Goal: Task Accomplishment & Management: Use online tool/utility

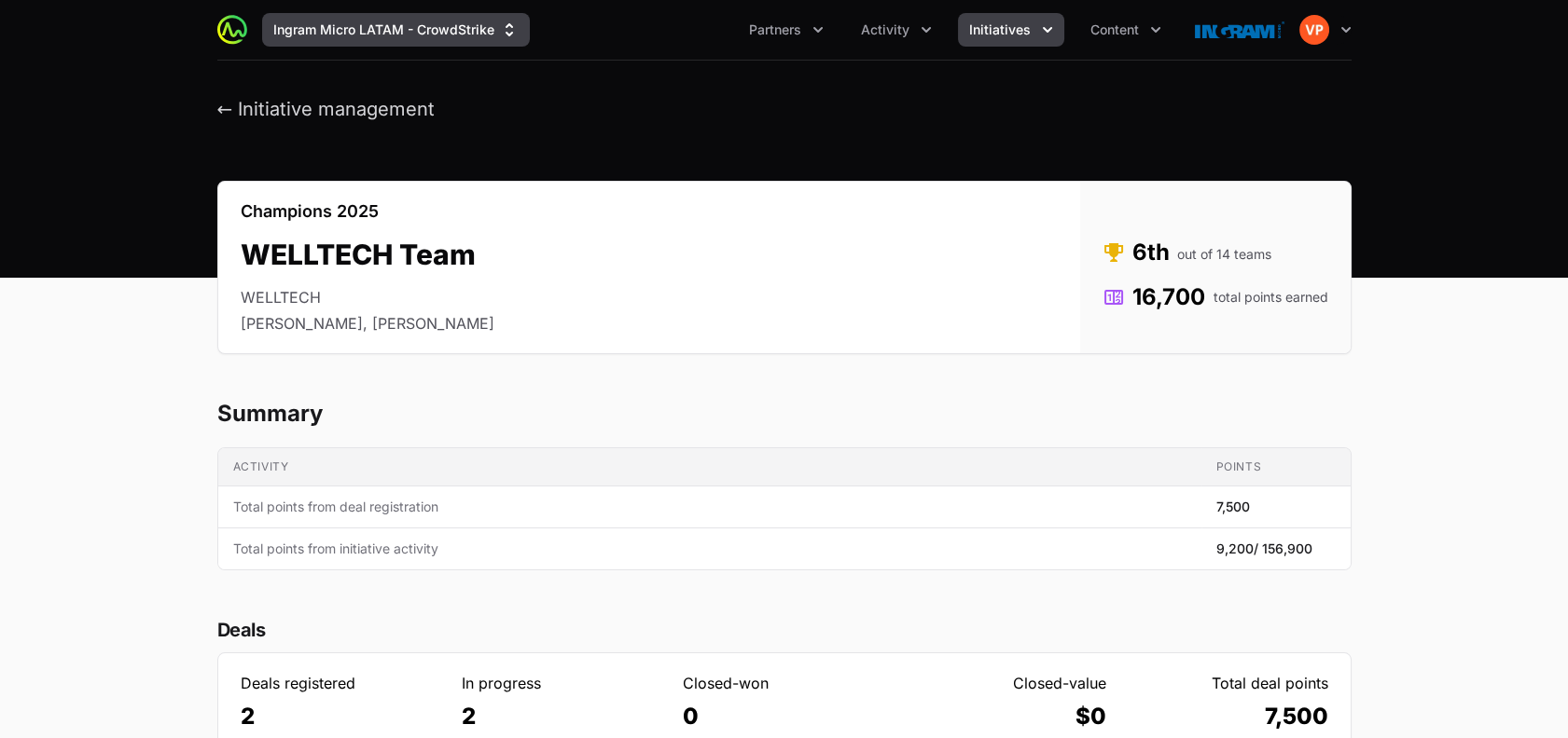
click at [291, 41] on button "Ingram Micro LATAM - CrowdStrike" at bounding box center [396, 30] width 268 height 34
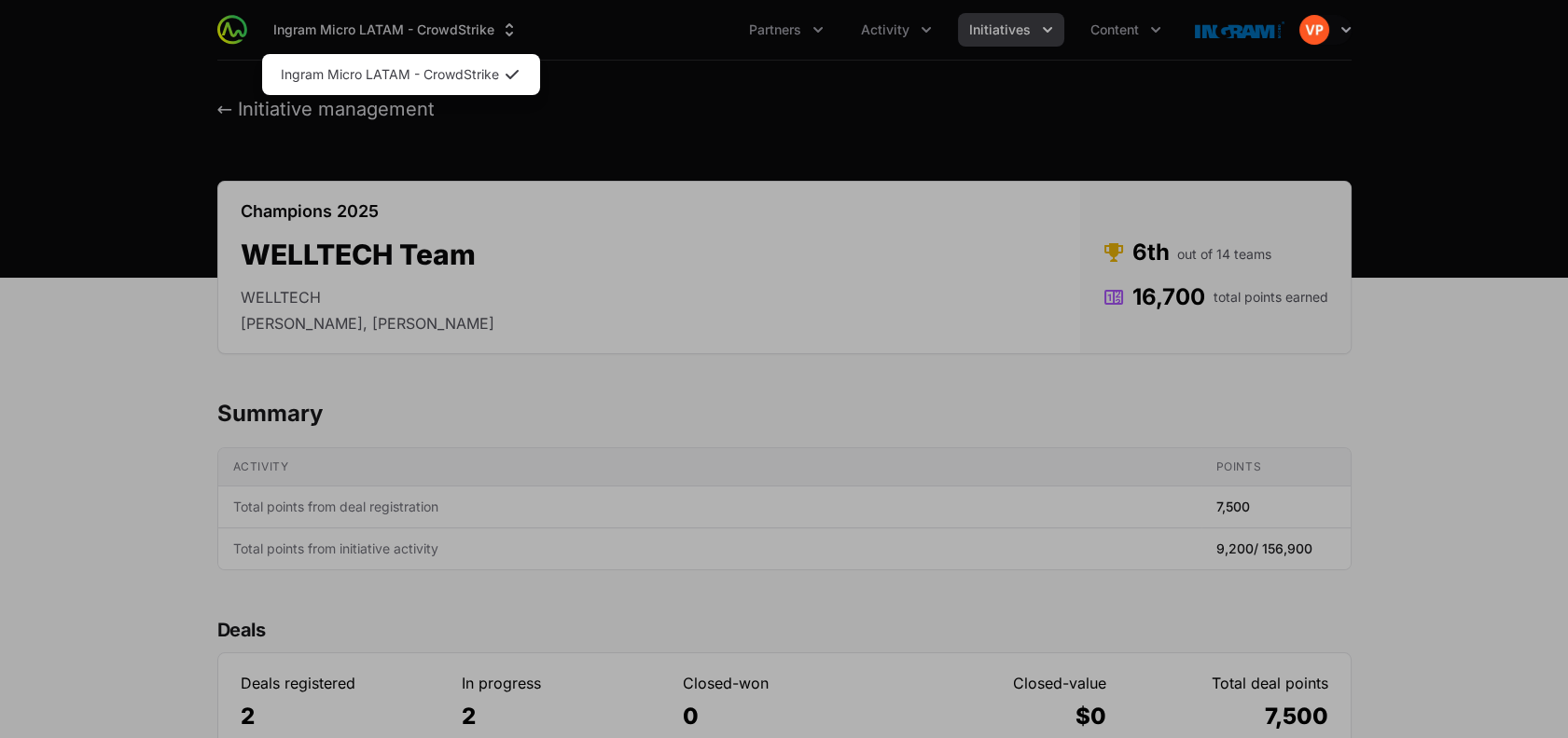
click at [232, 109] on div "Supplier switch menu" at bounding box center [784, 369] width 1568 height 738
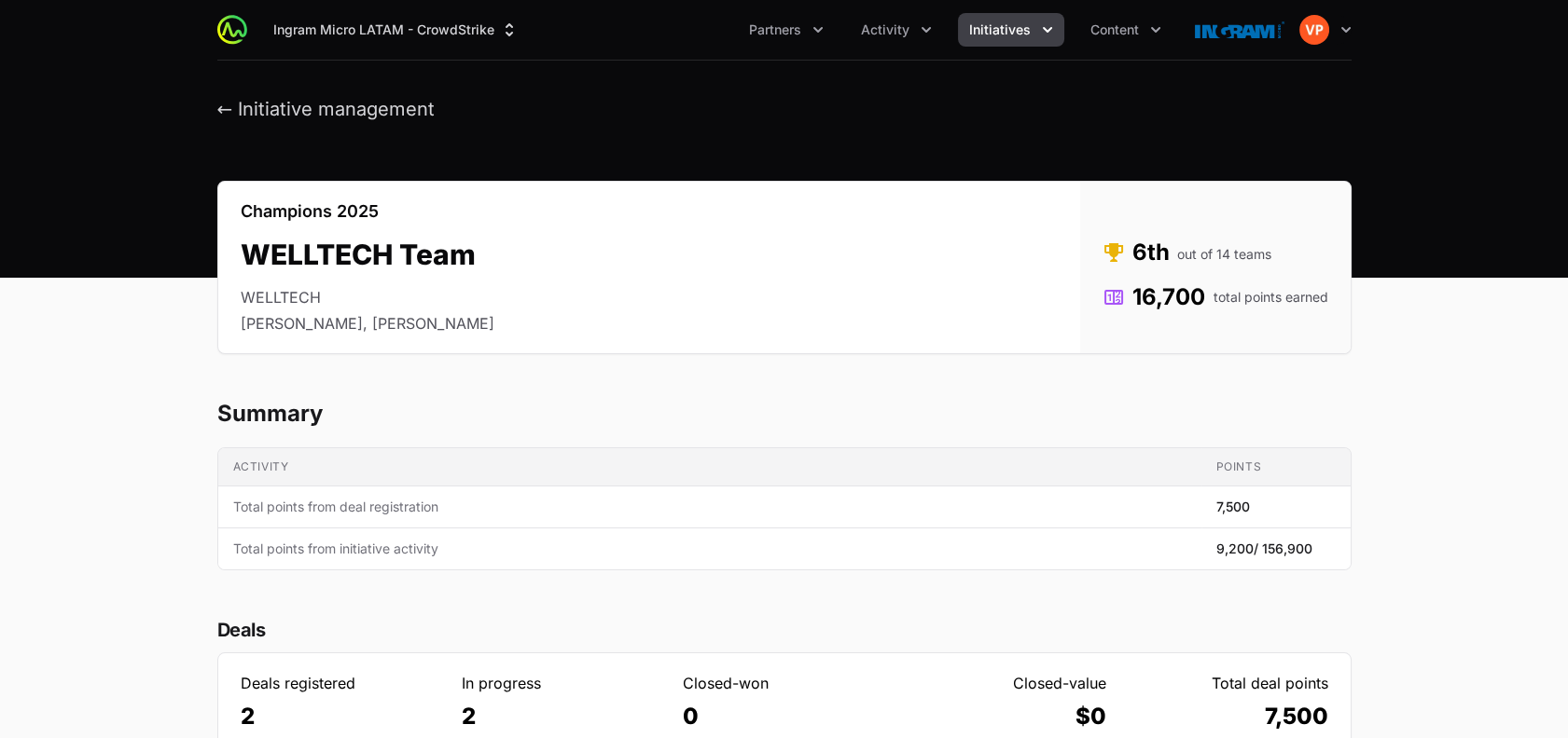
click at [232, 109] on button "← Initiative management" at bounding box center [325, 109] width 218 height 24
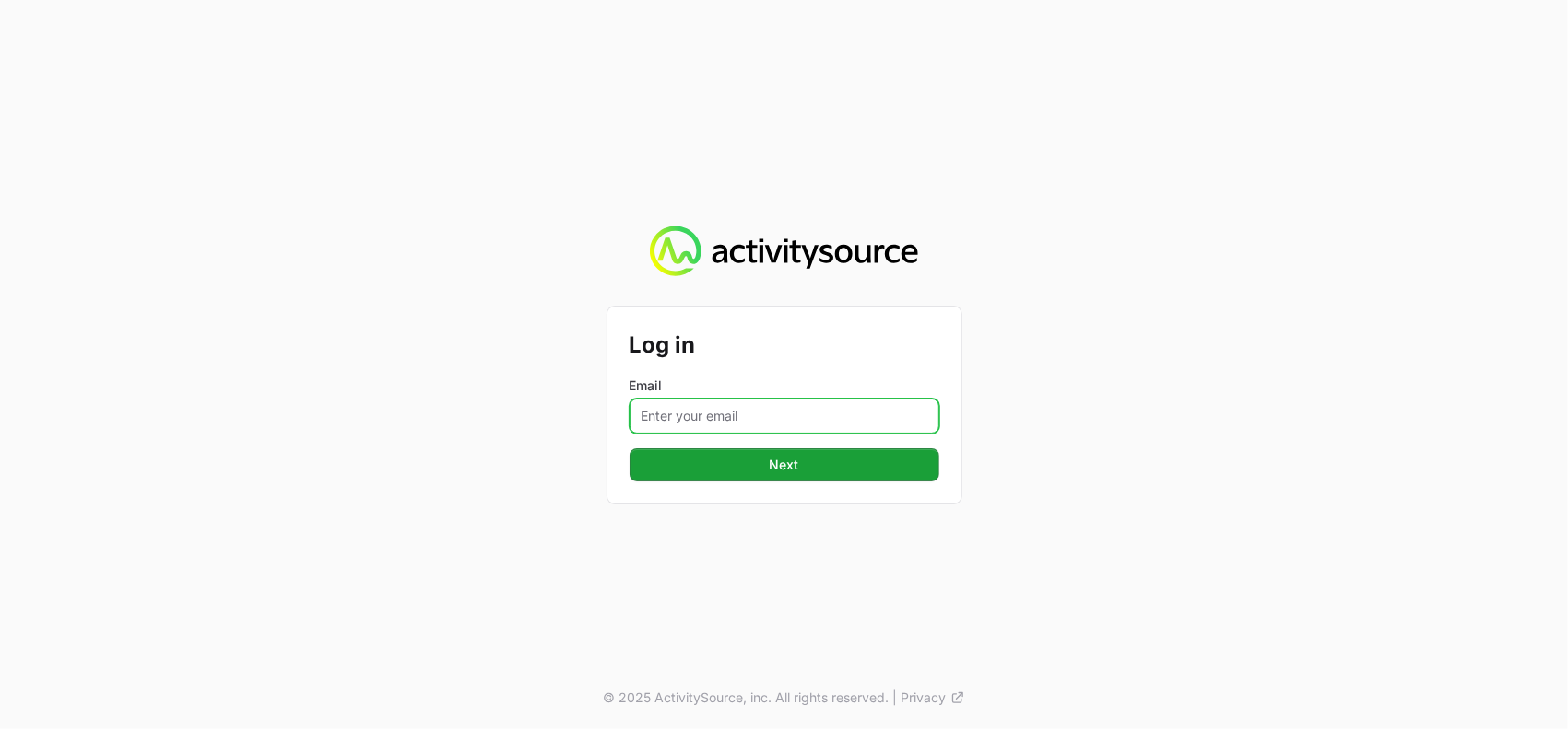
click at [701, 401] on input "Email" at bounding box center [784, 417] width 310 height 35
type input "vanessa.paredesayala@ingrammicro.com"
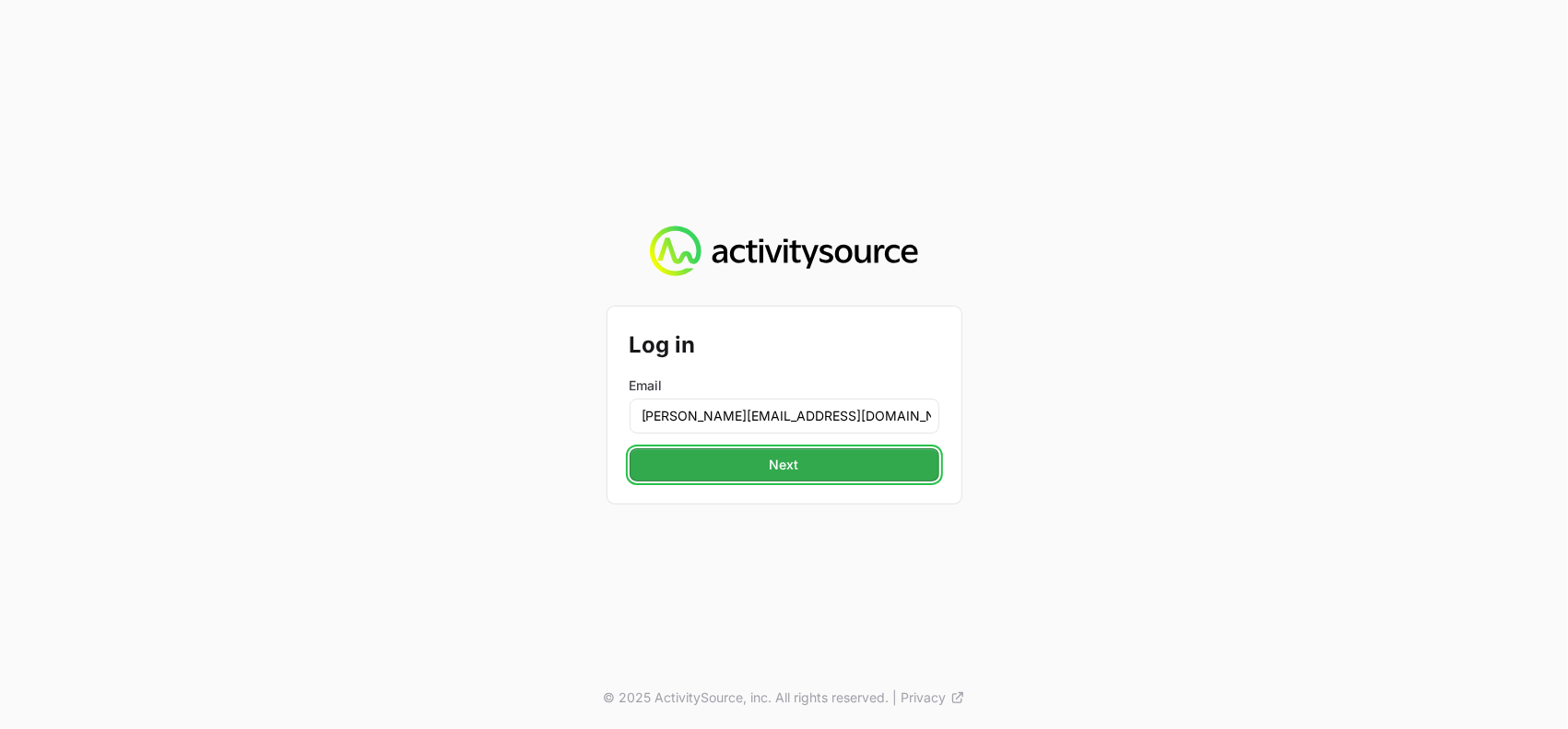
click at [747, 464] on span "Next" at bounding box center [784, 464] width 287 height 22
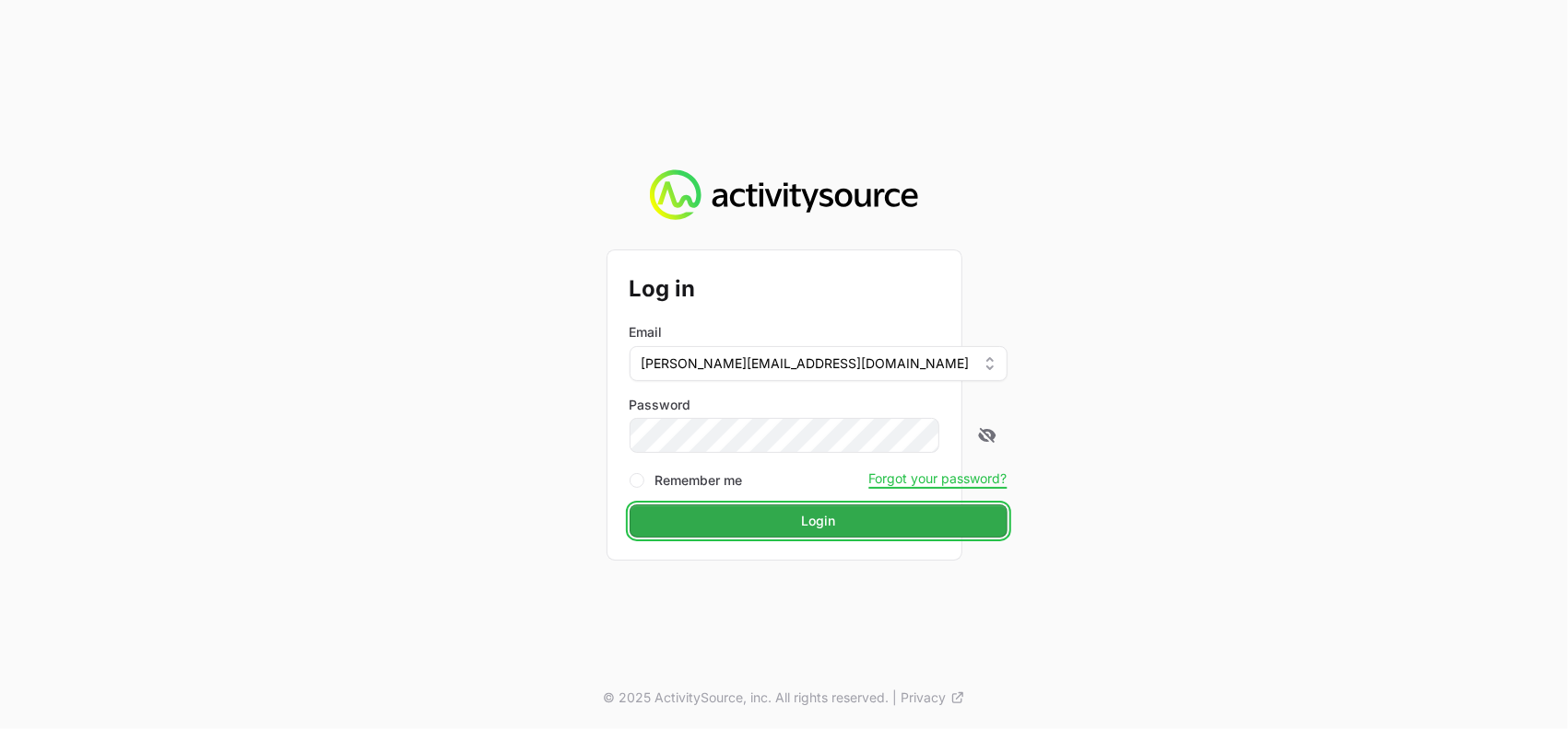
click at [783, 523] on span "Login" at bounding box center [818, 521] width 355 height 22
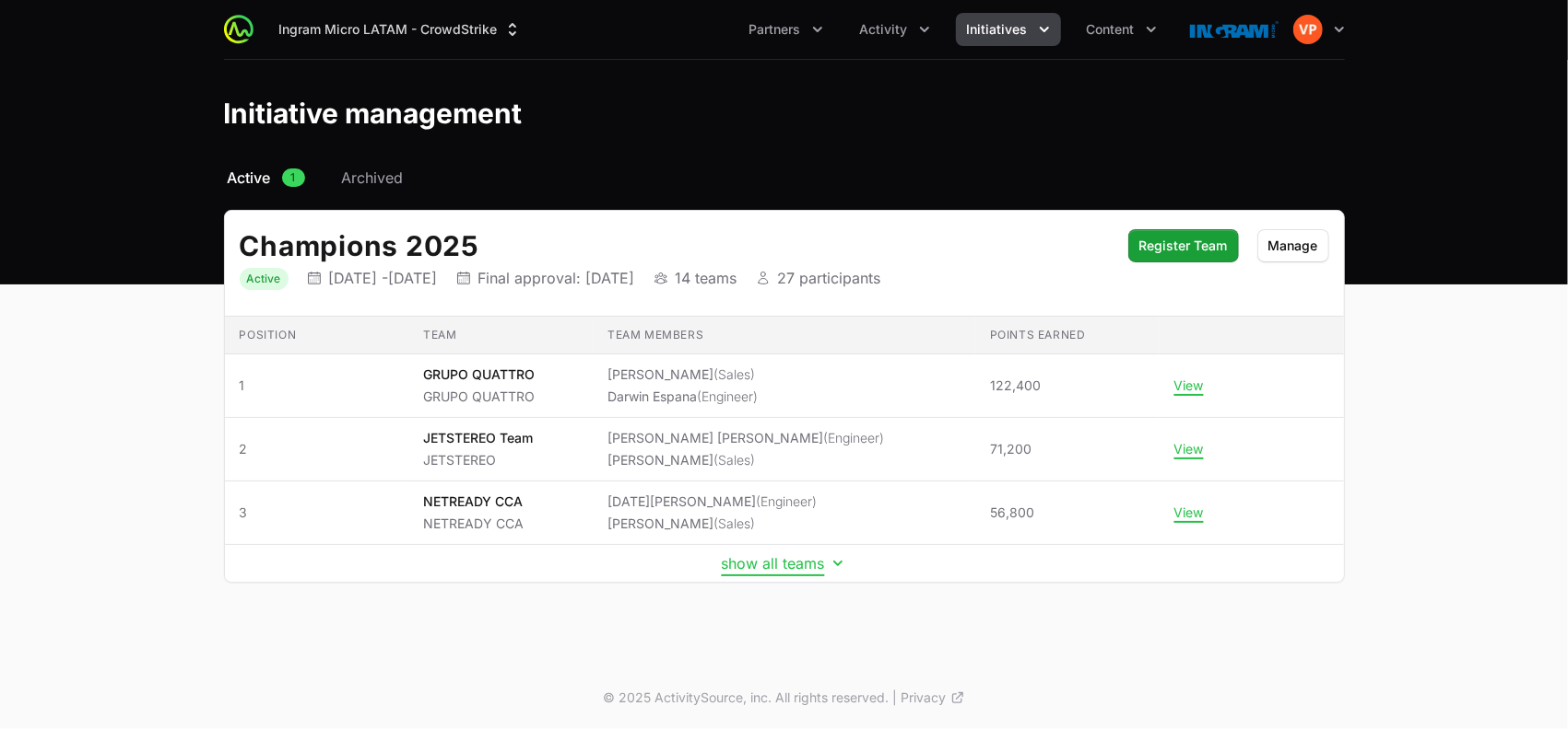
click at [781, 563] on button "show all teams" at bounding box center [784, 564] width 126 height 18
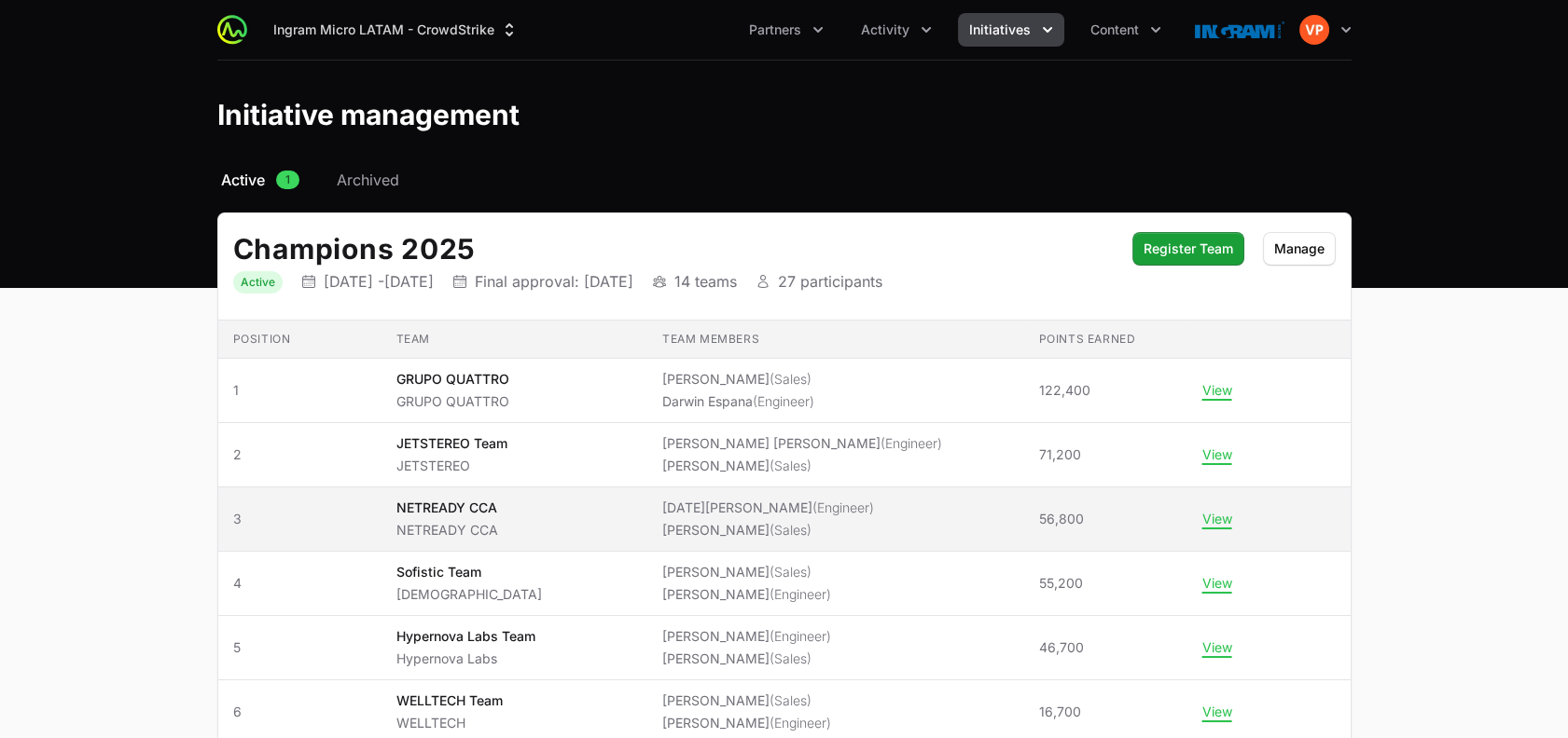
click at [410, 531] on p "NETREADY CCA" at bounding box center [445, 530] width 102 height 19
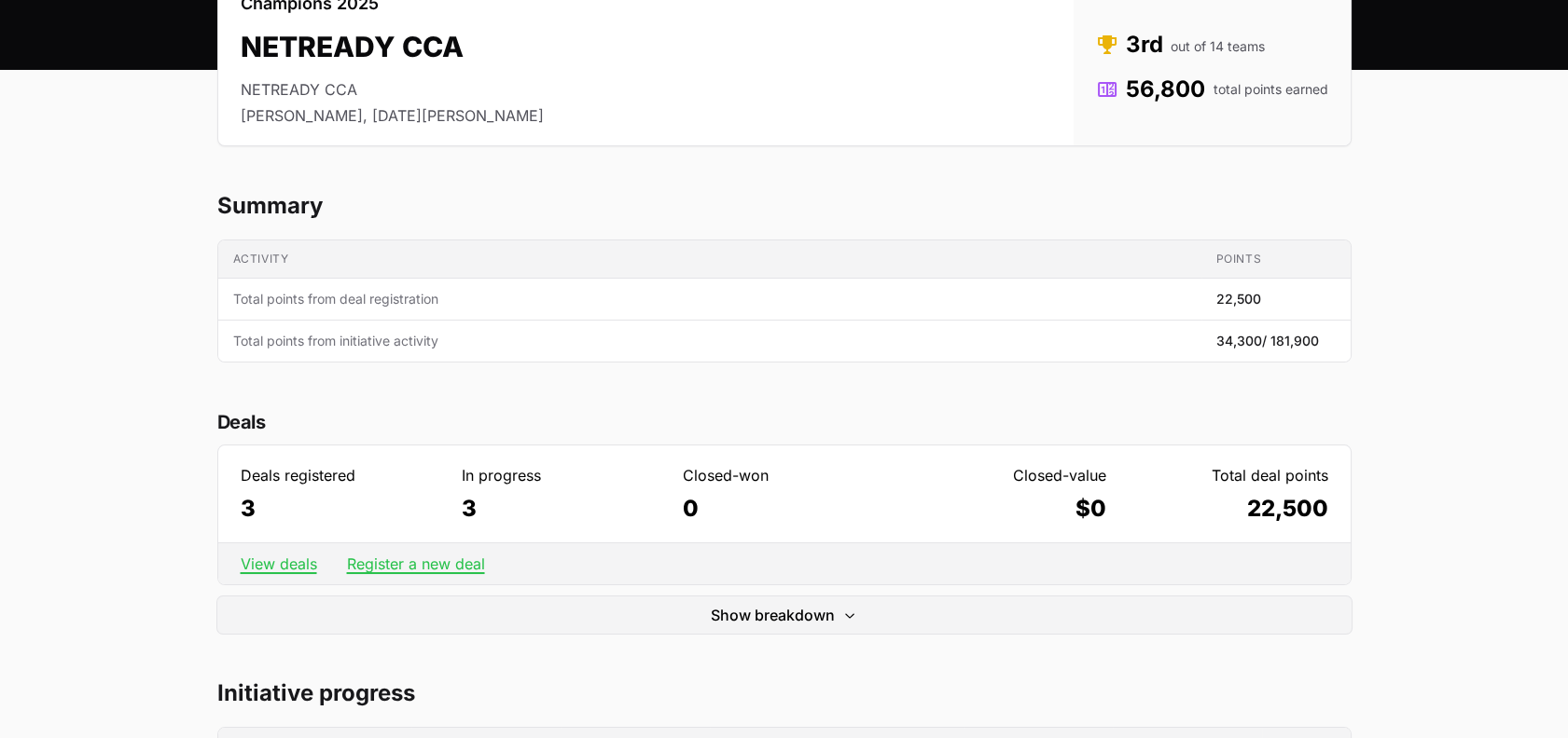
scroll to position [220, 0]
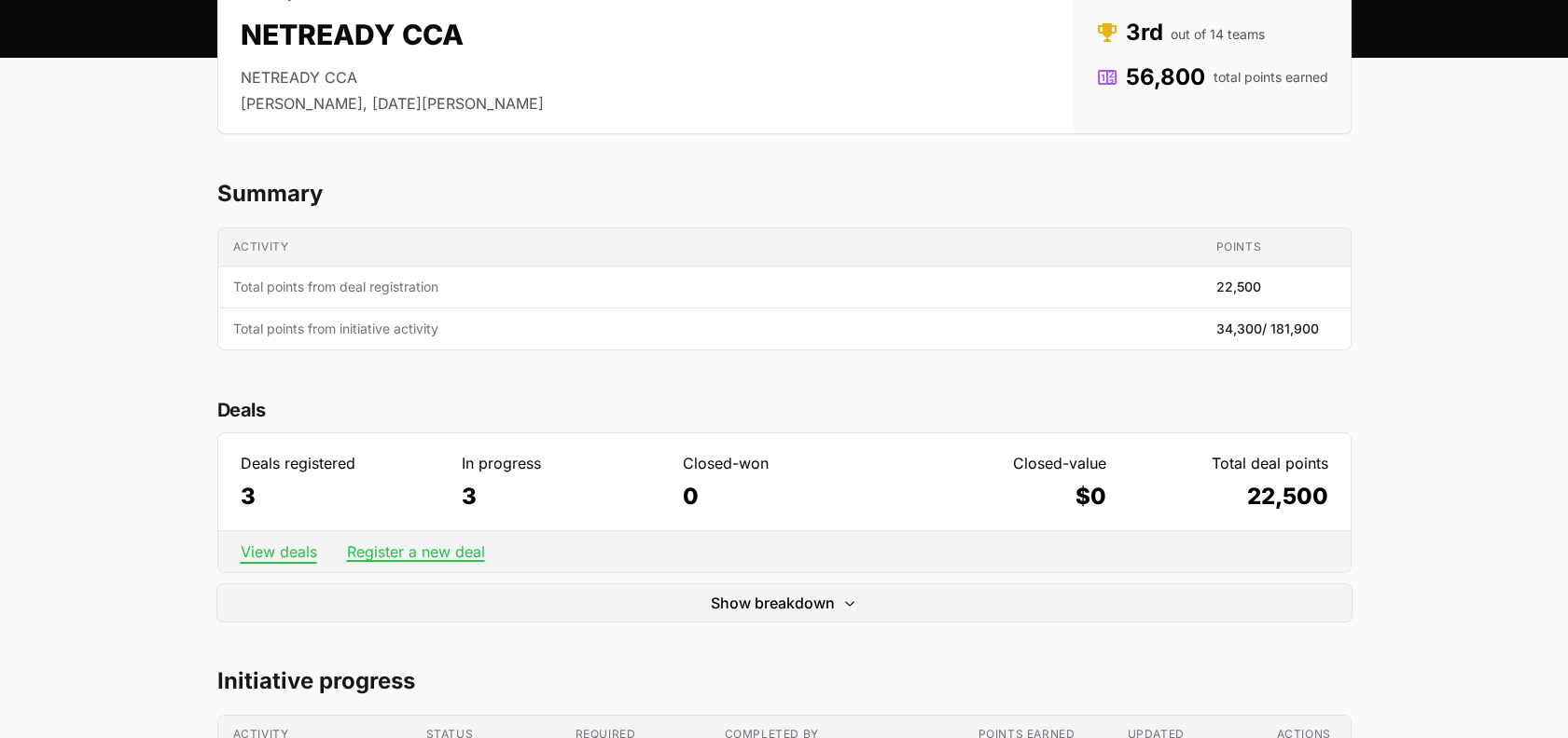
click at [266, 559] on link "View deals" at bounding box center [279, 552] width 77 height 19
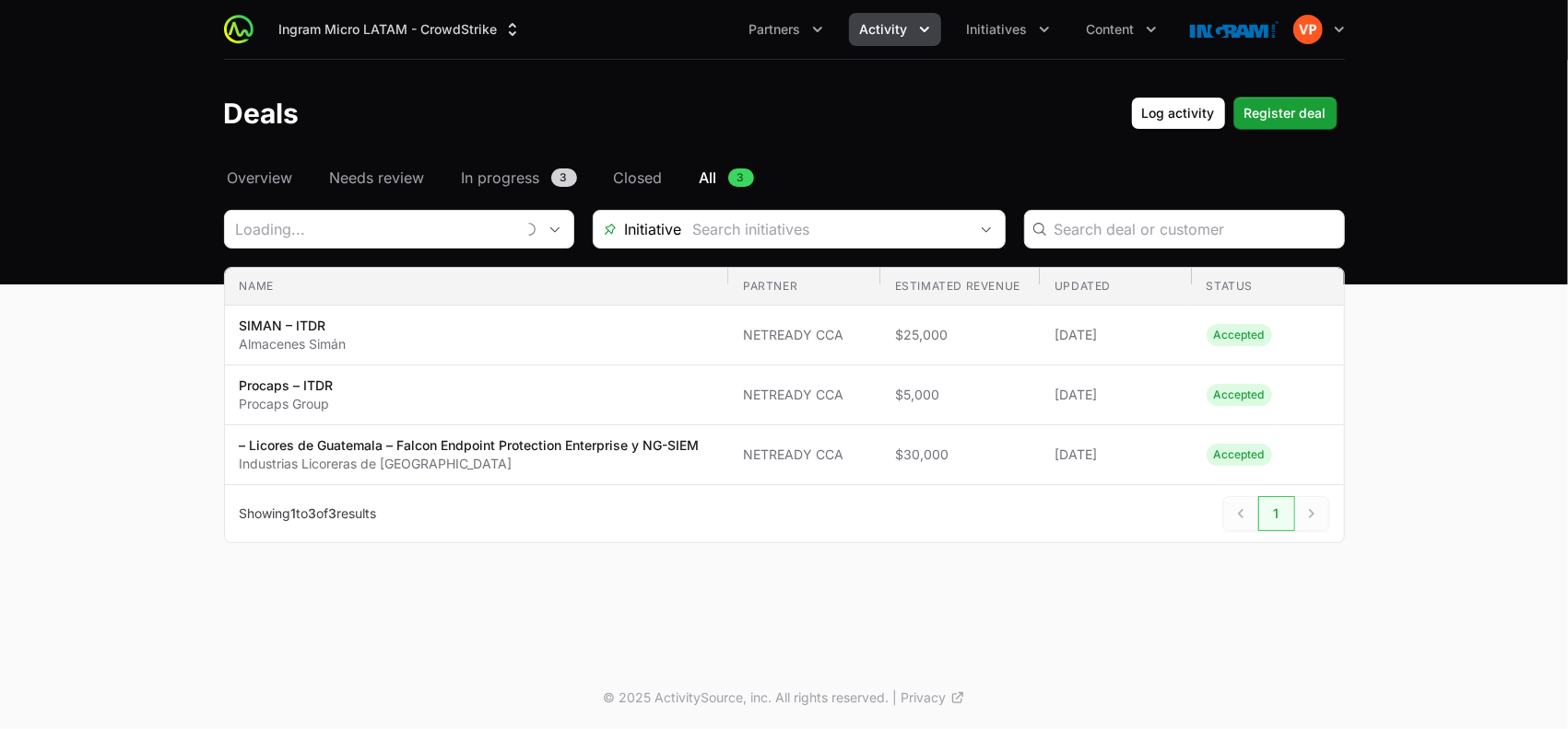
type input "NETREADY CCA"
drag, startPoint x: 587, startPoint y: 350, endPoint x: 513, endPoint y: 565, distance: 227.4
click at [513, 565] on div "Select a tab Overview Needs review In progress Closed All Overview Needs review…" at bounding box center [784, 377] width 1179 height 420
click at [384, 627] on div "Ingram Micro LATAM - CrowdStrike Partners Activity Initiatives Content Open use…" at bounding box center [784, 333] width 1568 height 667
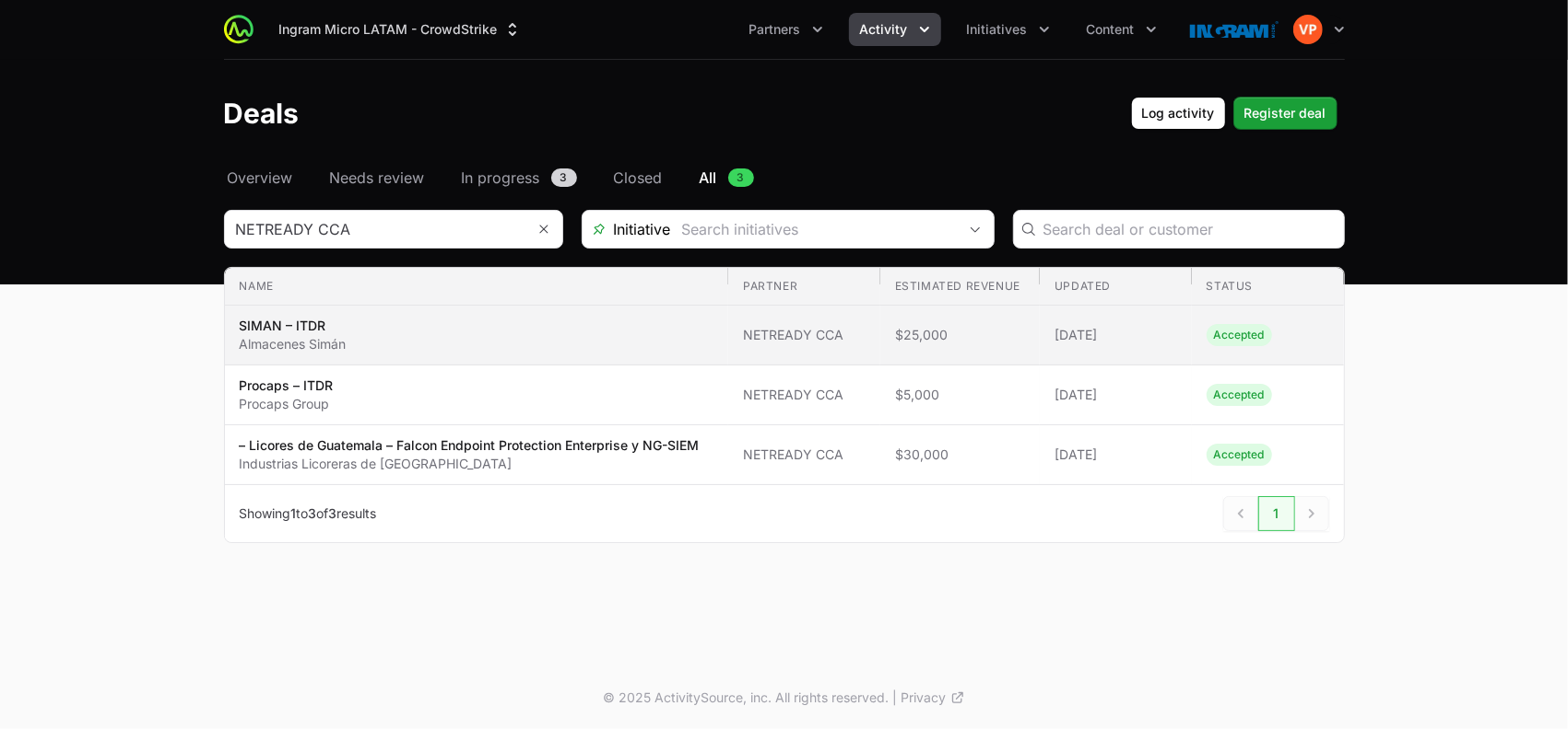
click at [553, 330] on span "SIMAN – ITDR Almacenes Simán" at bounding box center [476, 336] width 474 height 37
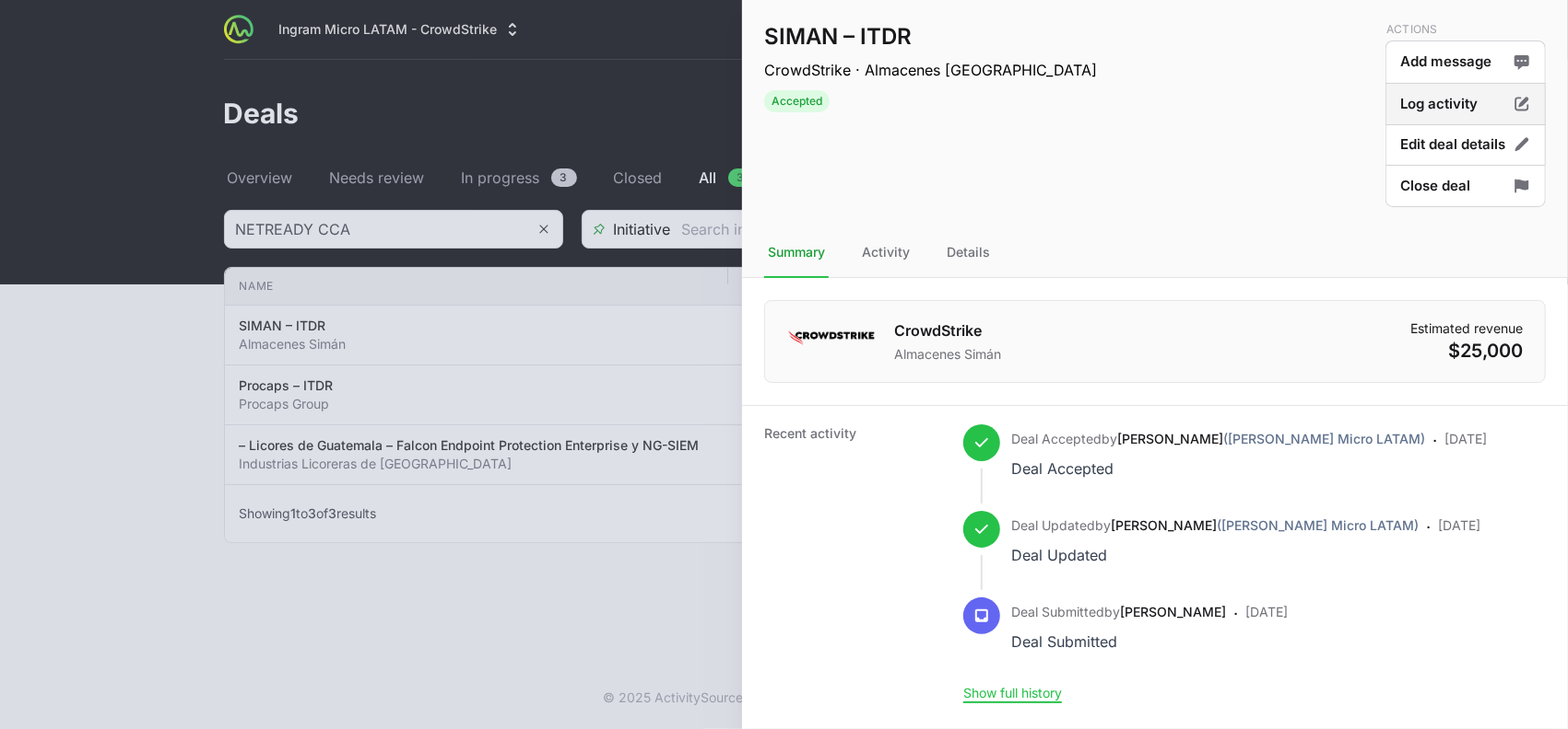
click at [1460, 93] on button "Log activity" at bounding box center [1465, 104] width 161 height 43
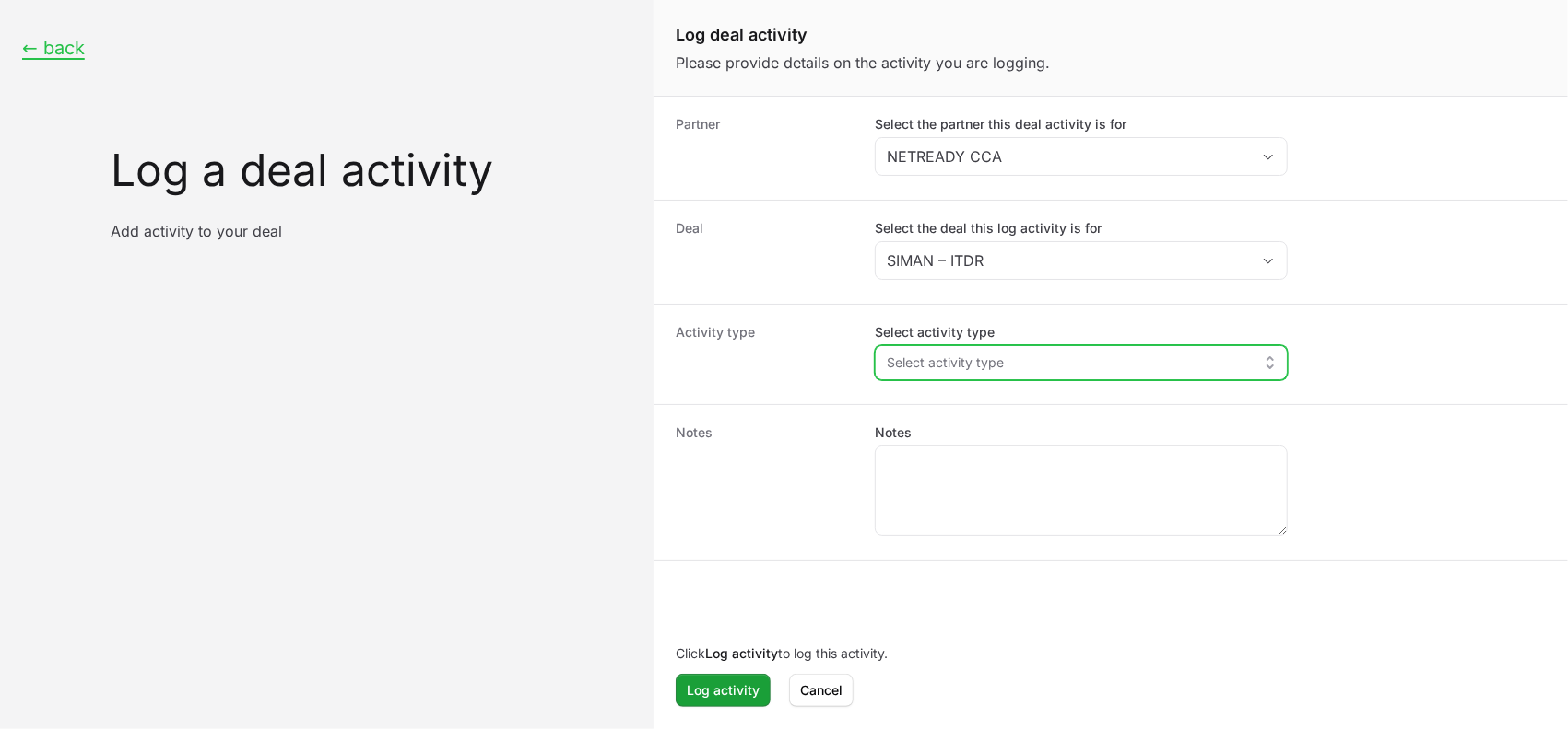
click at [986, 365] on span "Select activity type" at bounding box center [945, 362] width 117 height 18
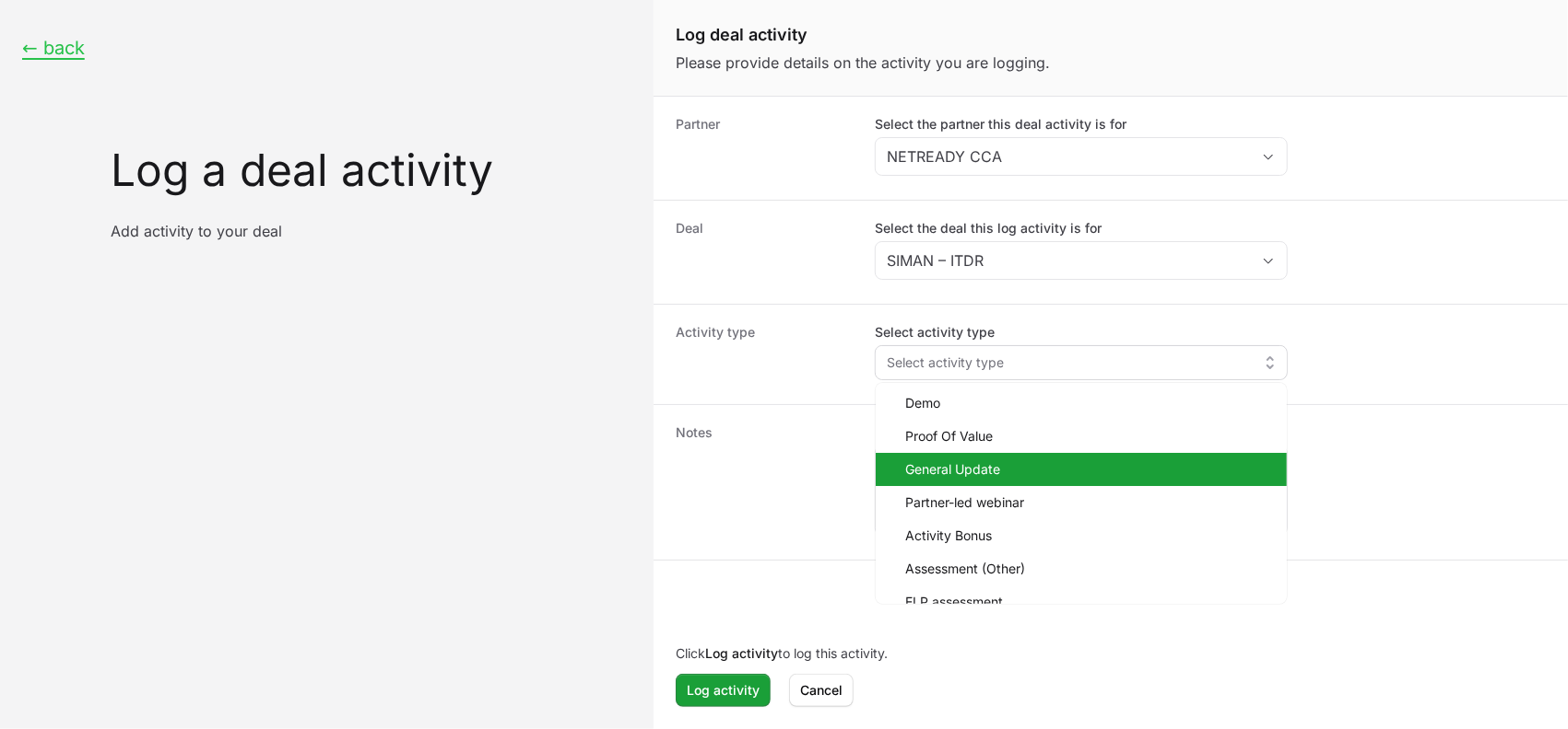
scroll to position [83, 0]
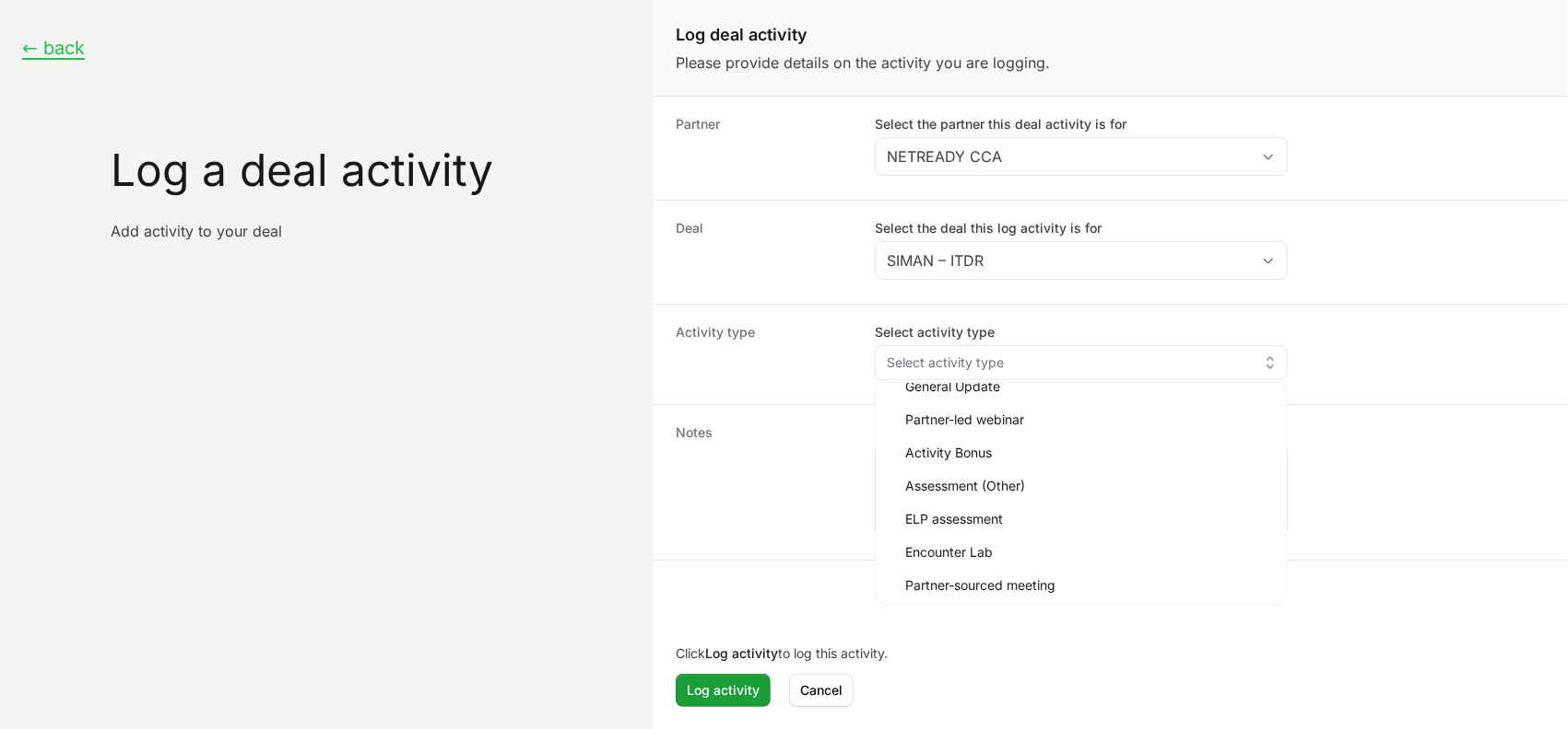
click at [745, 493] on dt "Notes" at bounding box center [765, 482] width 177 height 118
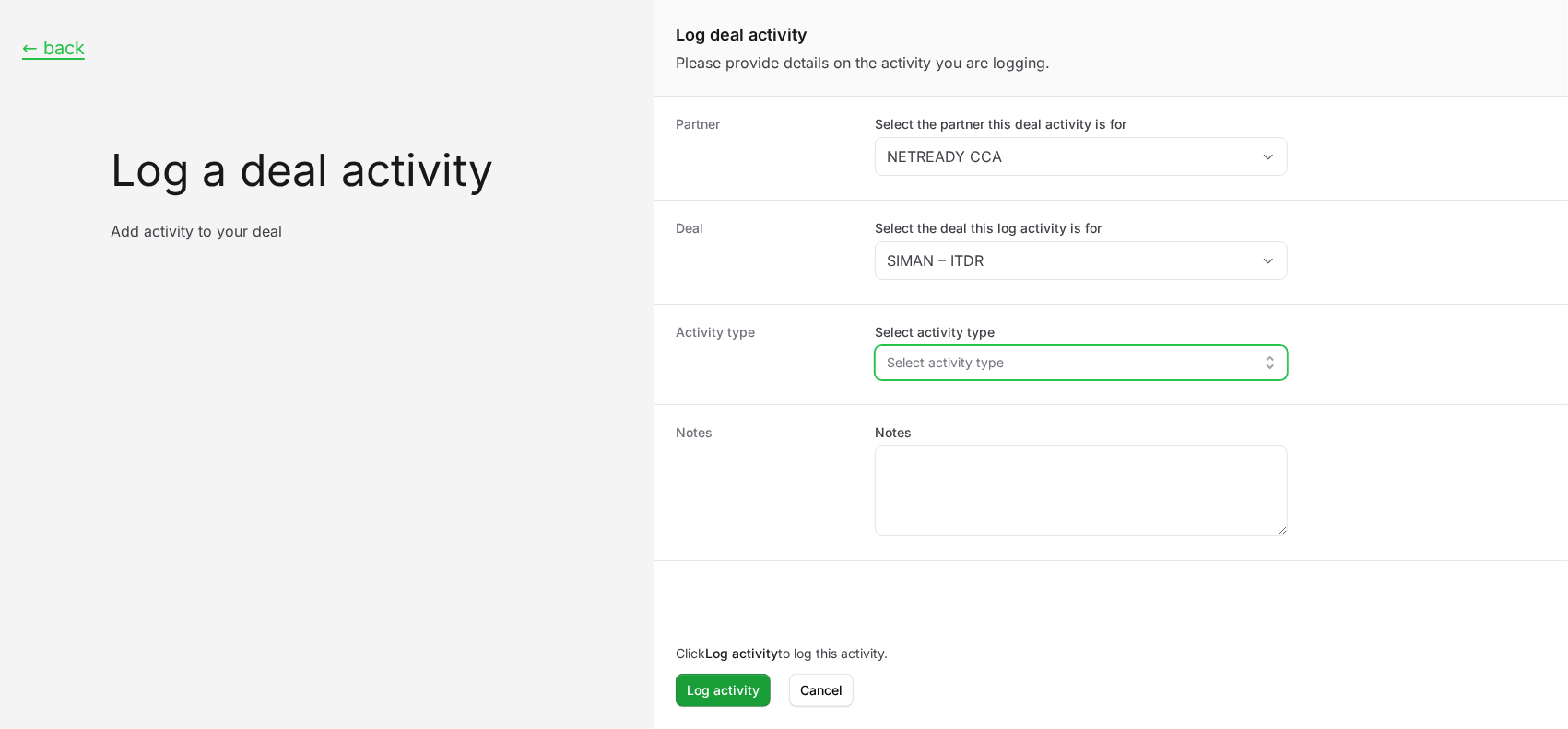
click at [1003, 350] on button "Select activity type" at bounding box center [1081, 363] width 411 height 33
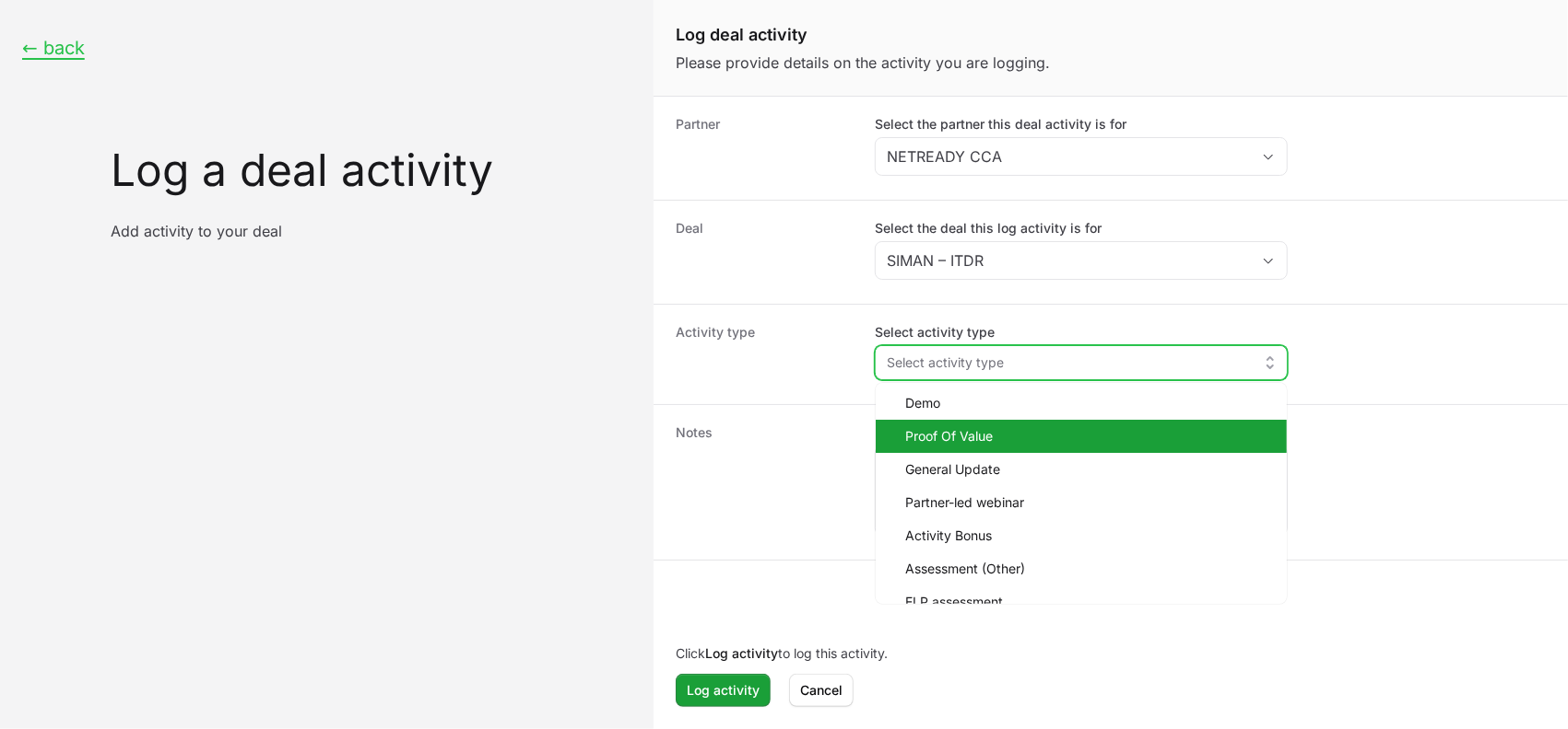
click at [991, 427] on span "Proof Of Value" at bounding box center [1088, 436] width 367 height 18
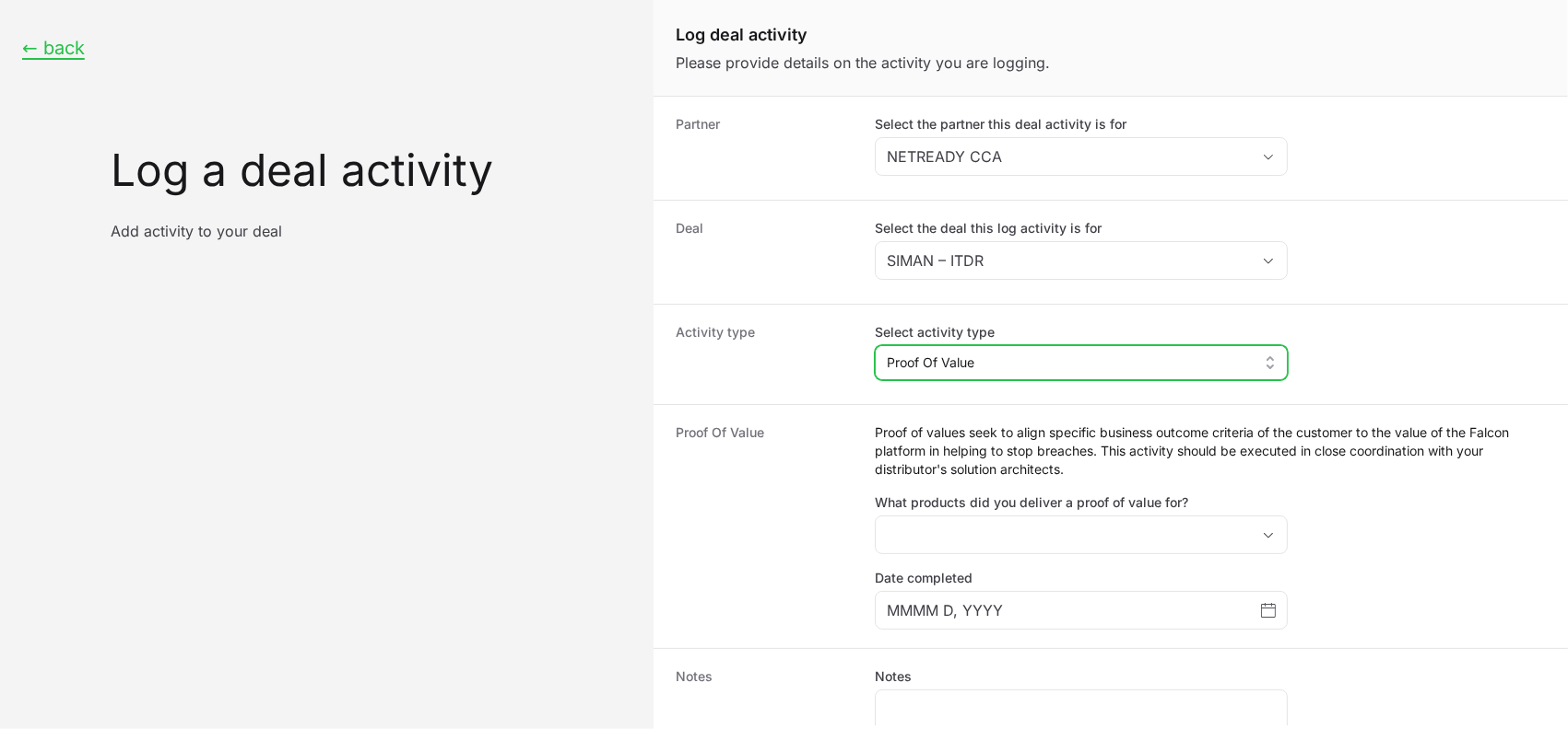
click at [935, 364] on span "Proof Of Value" at bounding box center [930, 362] width 88 height 18
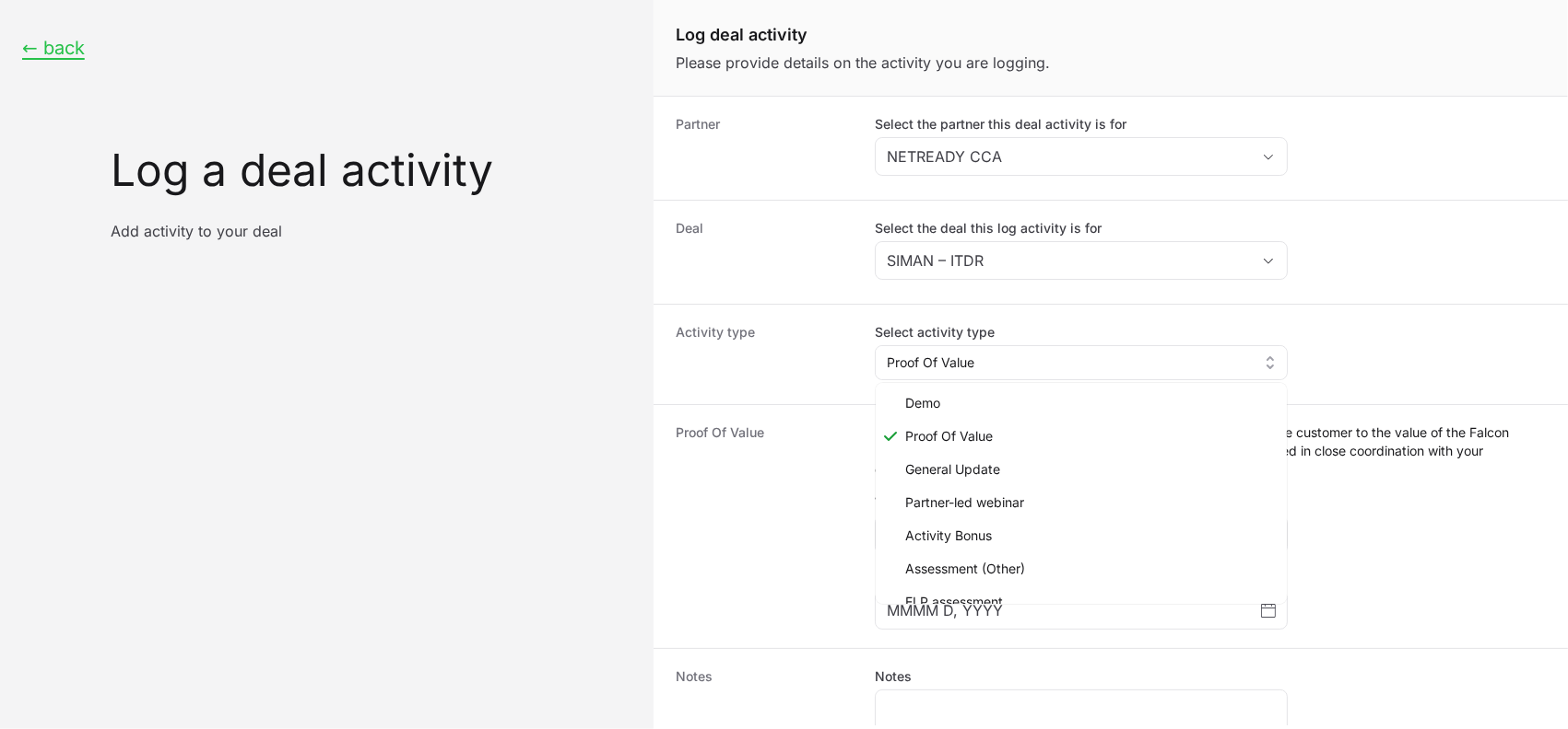
click at [797, 479] on dt "Proof Of Value" at bounding box center [765, 527] width 177 height 206
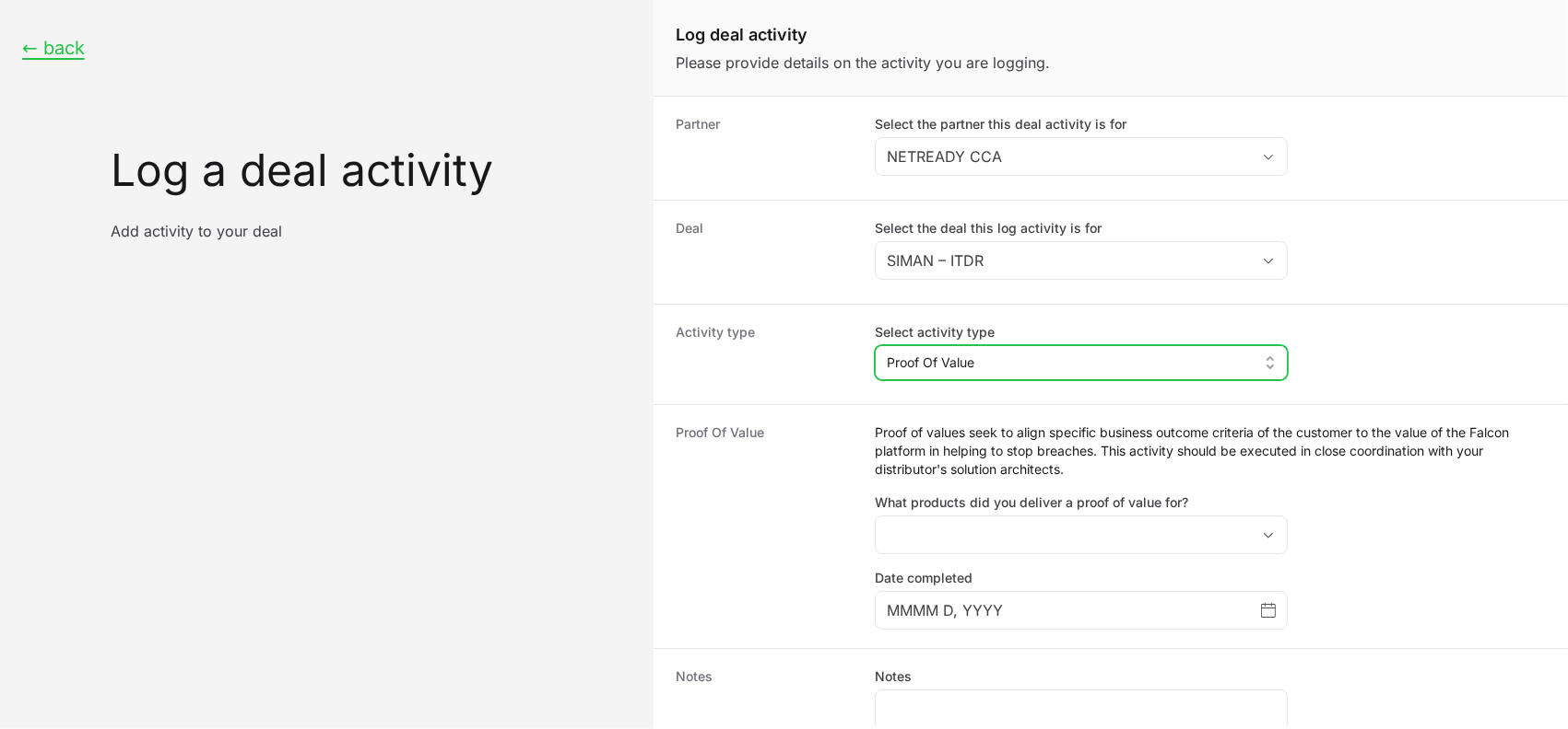
scroll to position [176, 0]
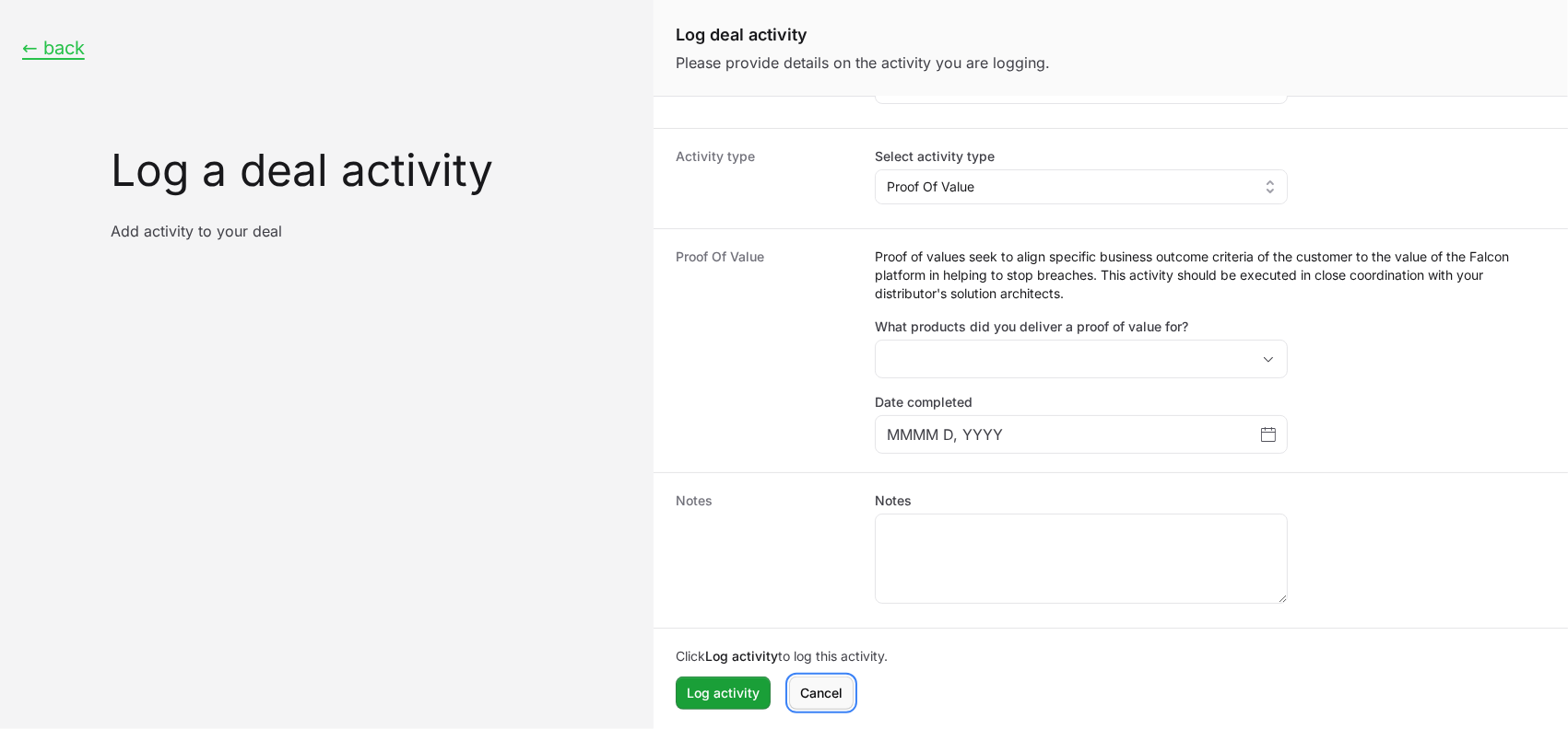
click at [828, 697] on span "Cancel" at bounding box center [821, 693] width 43 height 22
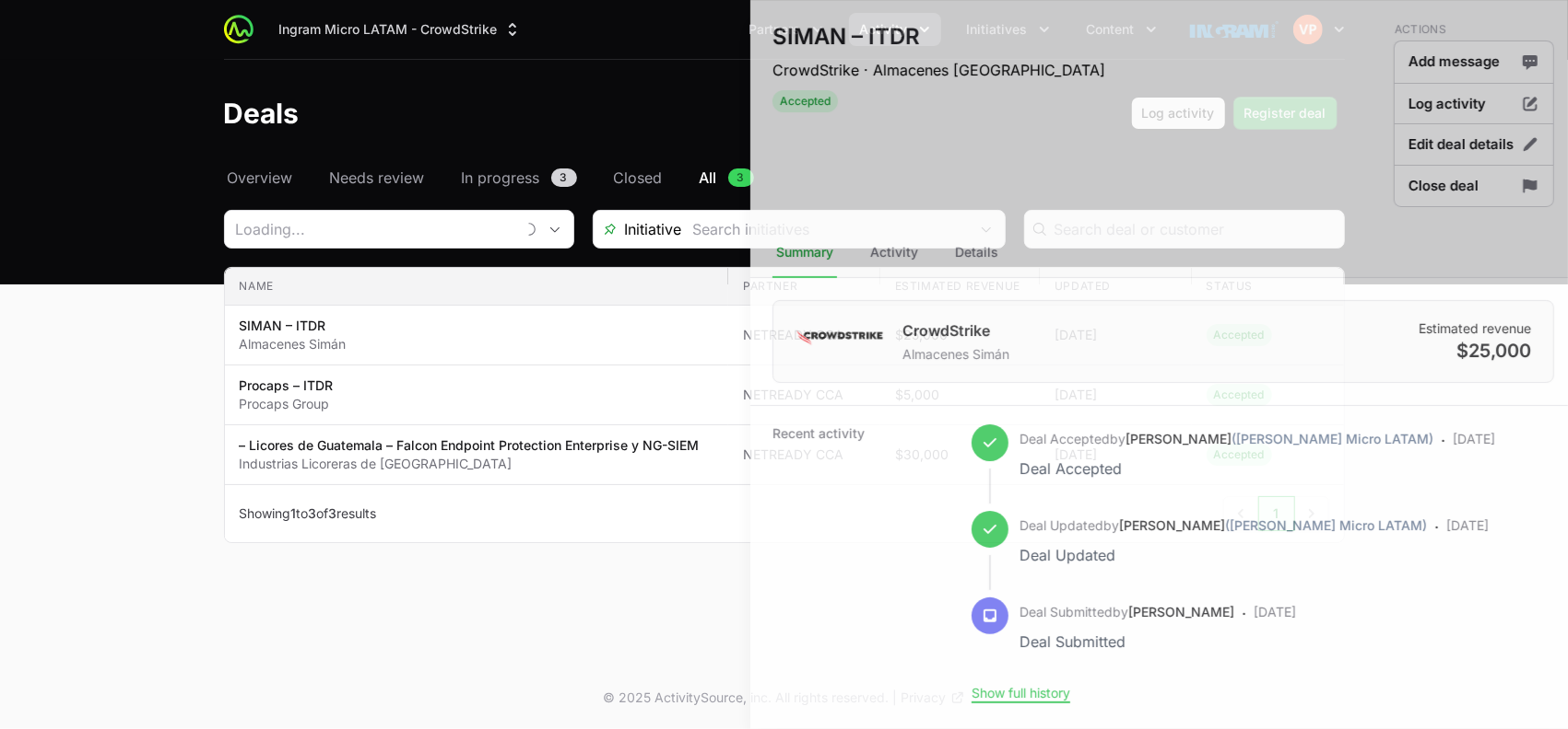
type input "NETREADY CCA"
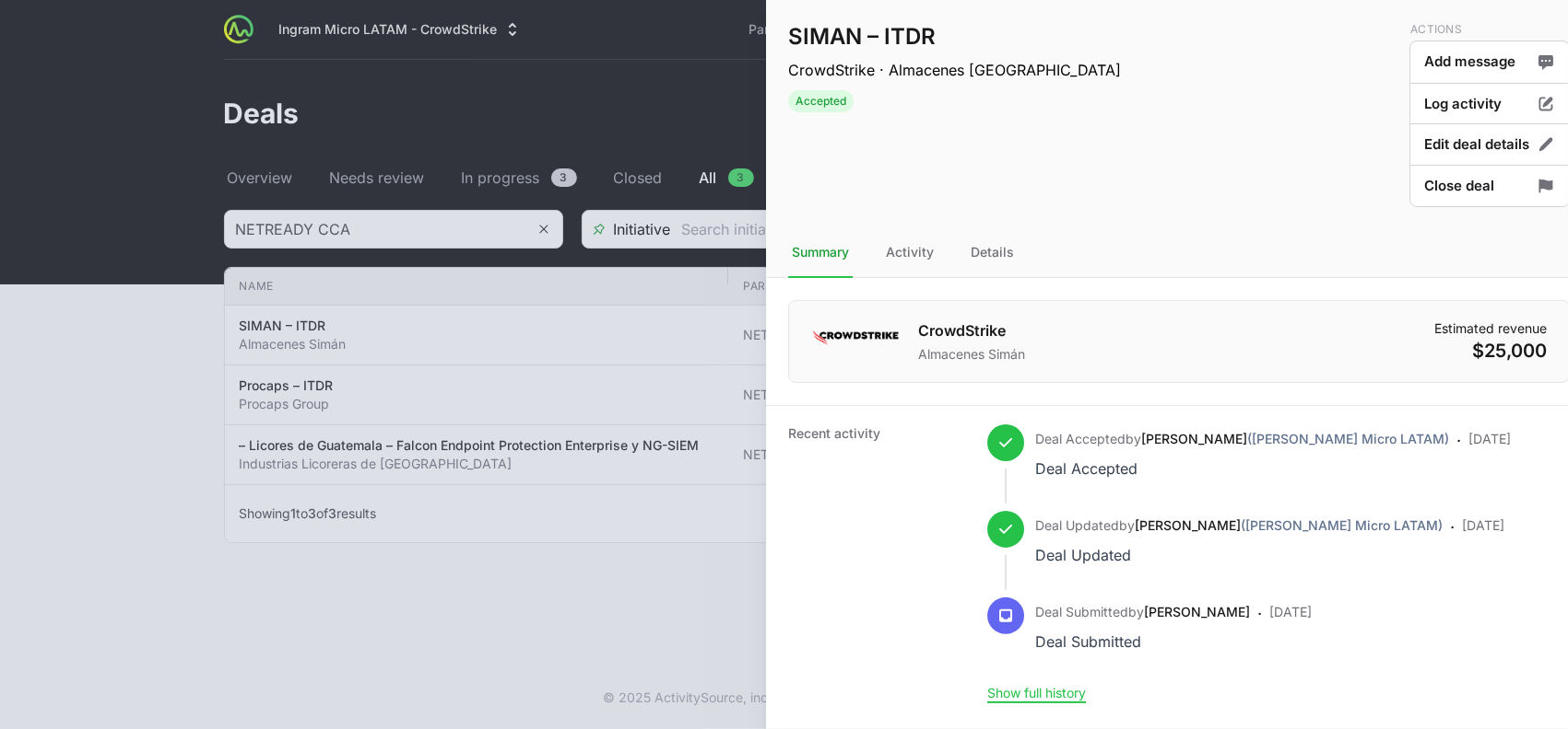
click at [451, 659] on div at bounding box center [784, 364] width 1568 height 729
